Goal: Find specific page/section: Find specific page/section

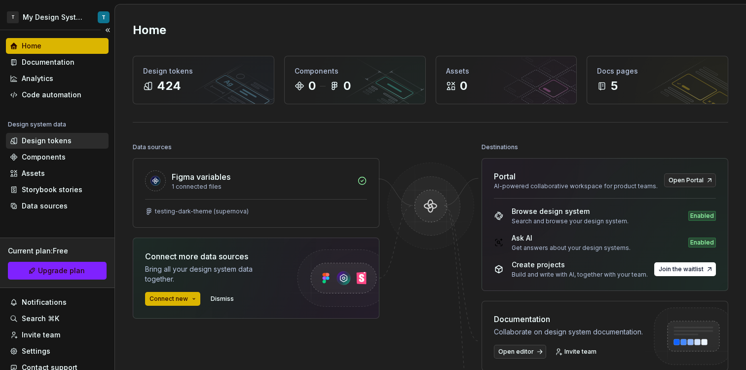
click at [62, 142] on div "Design tokens" at bounding box center [47, 141] width 50 height 10
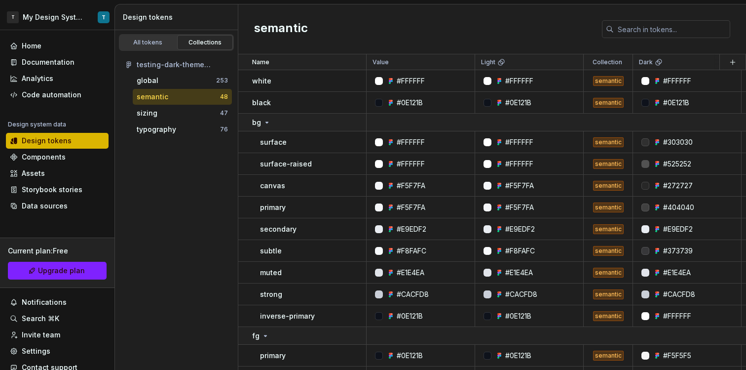
click at [172, 72] on div "testing-dark-theme (supernova)" at bounding box center [176, 65] width 111 height 16
click at [173, 76] on div "global" at bounding box center [176, 81] width 79 height 10
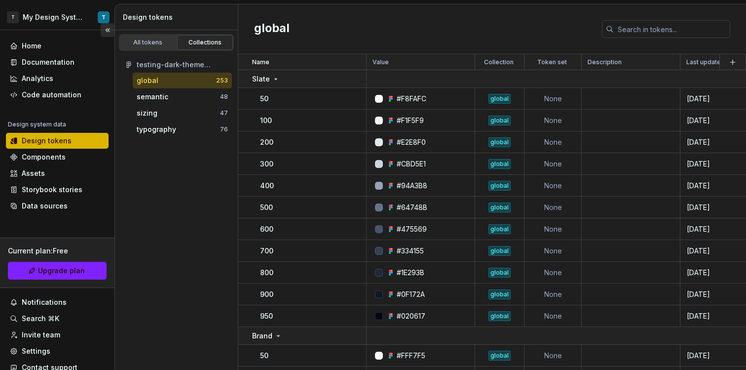
click at [101, 29] on button "Collapse sidebar" at bounding box center [108, 30] width 14 height 14
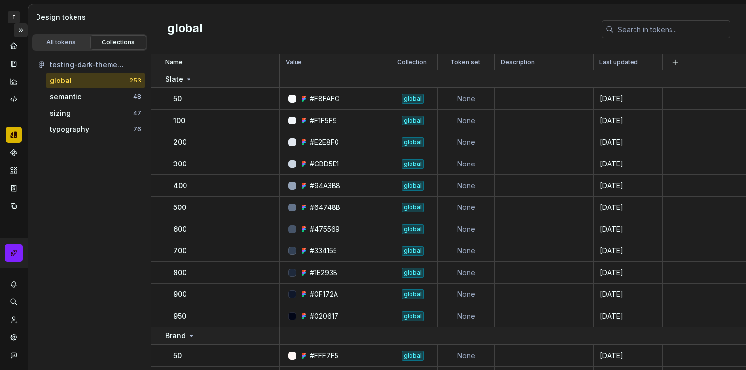
click at [16, 32] on button "Expand sidebar" at bounding box center [21, 30] width 14 height 14
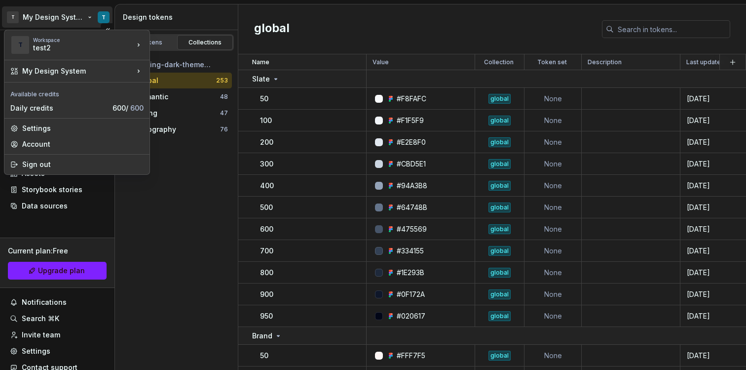
click at [43, 20] on html "T My Design System T Home Documentation Analytics Code automation Design system…" at bounding box center [373, 185] width 746 height 370
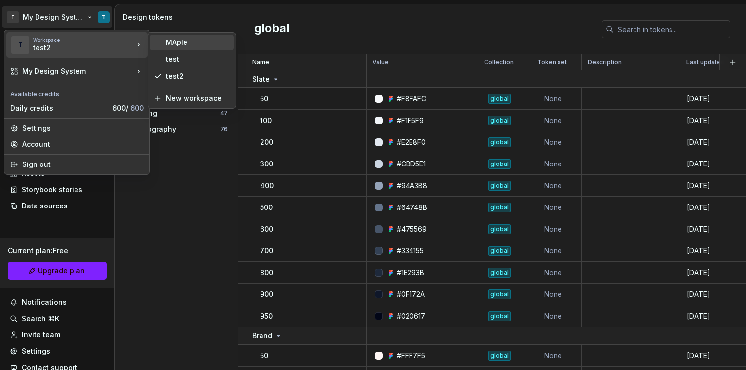
click at [192, 43] on div "MAple" at bounding box center [198, 43] width 64 height 10
